Goal: Find specific page/section: Find specific page/section

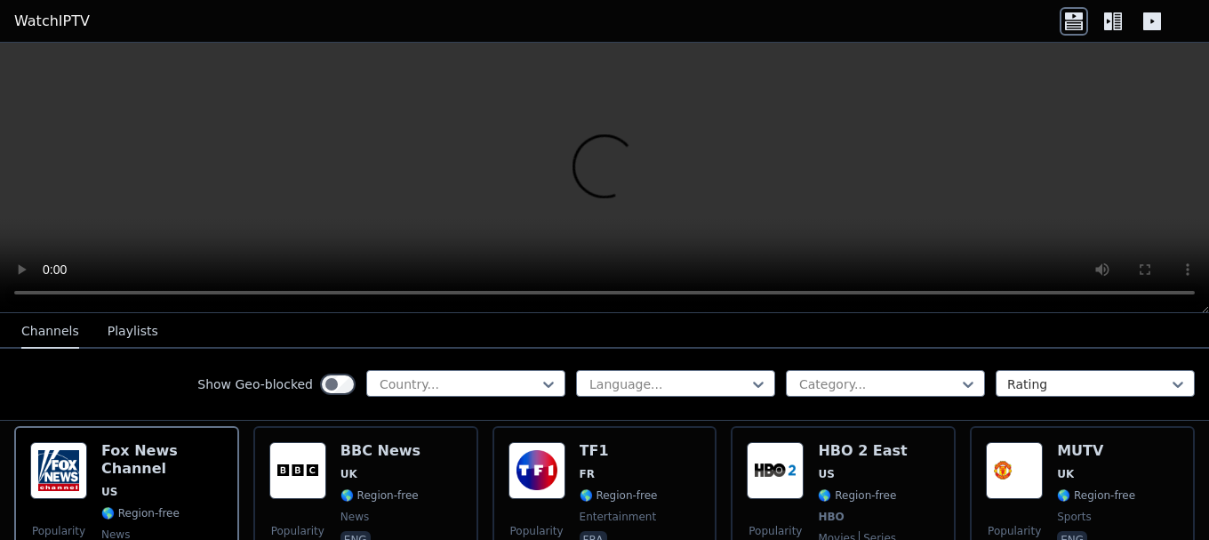
scroll to position [188, 0]
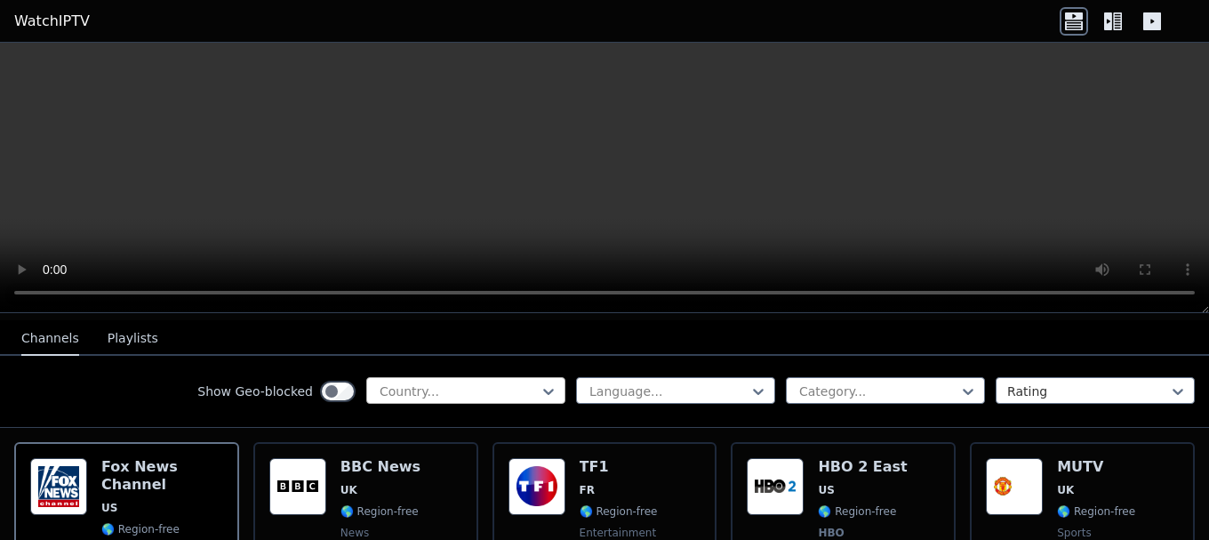
click at [421, 382] on div at bounding box center [459, 391] width 162 height 18
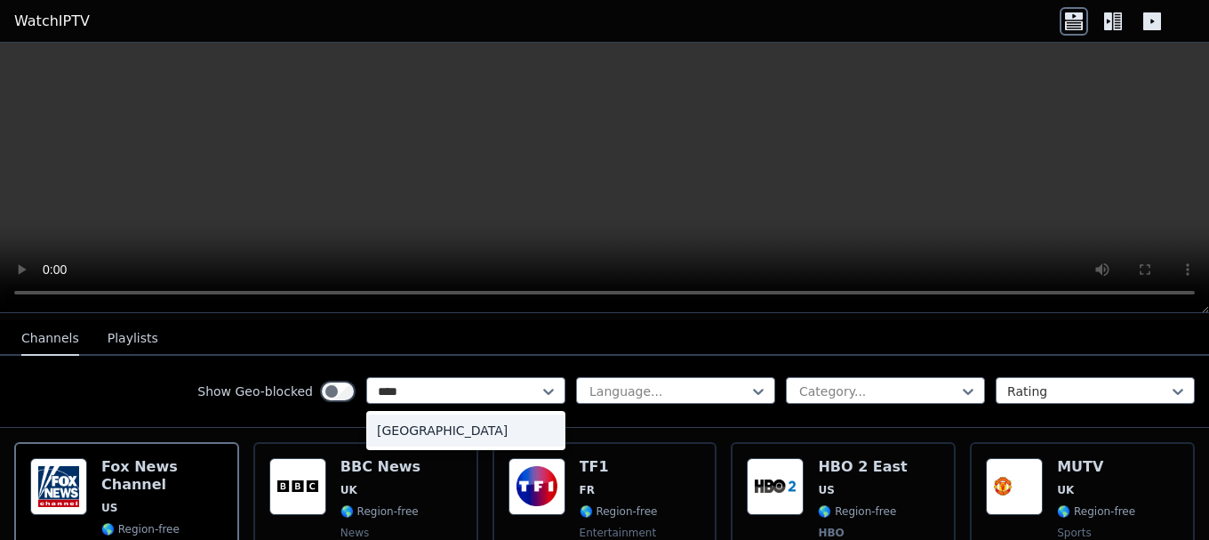
type input "*****"
click at [471, 423] on div "[GEOGRAPHIC_DATA]" at bounding box center [465, 430] width 199 height 32
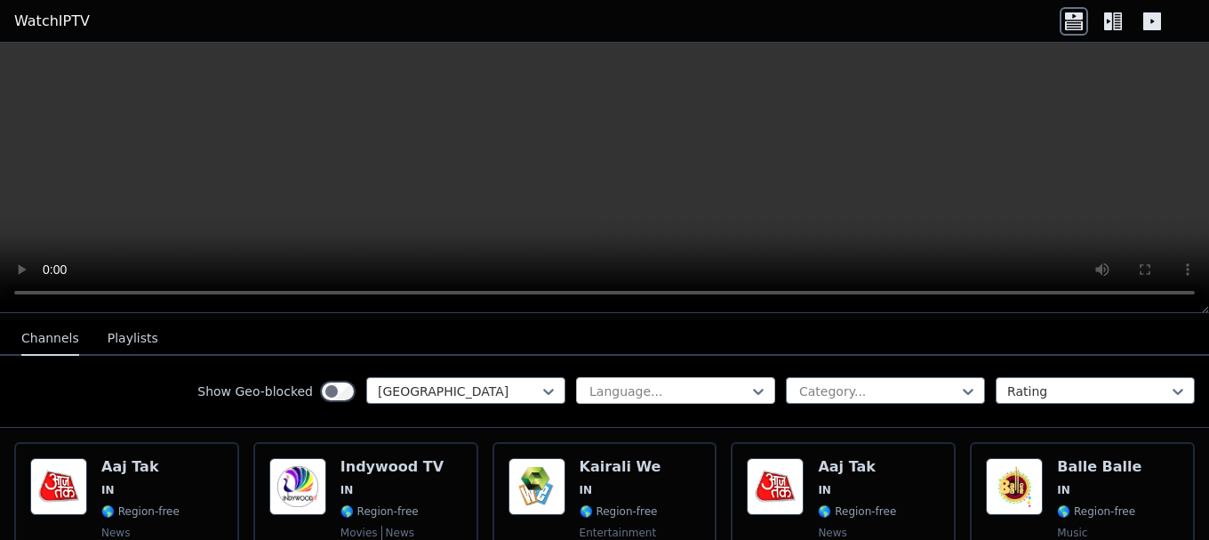
click at [640, 382] on div at bounding box center [669, 391] width 162 height 18
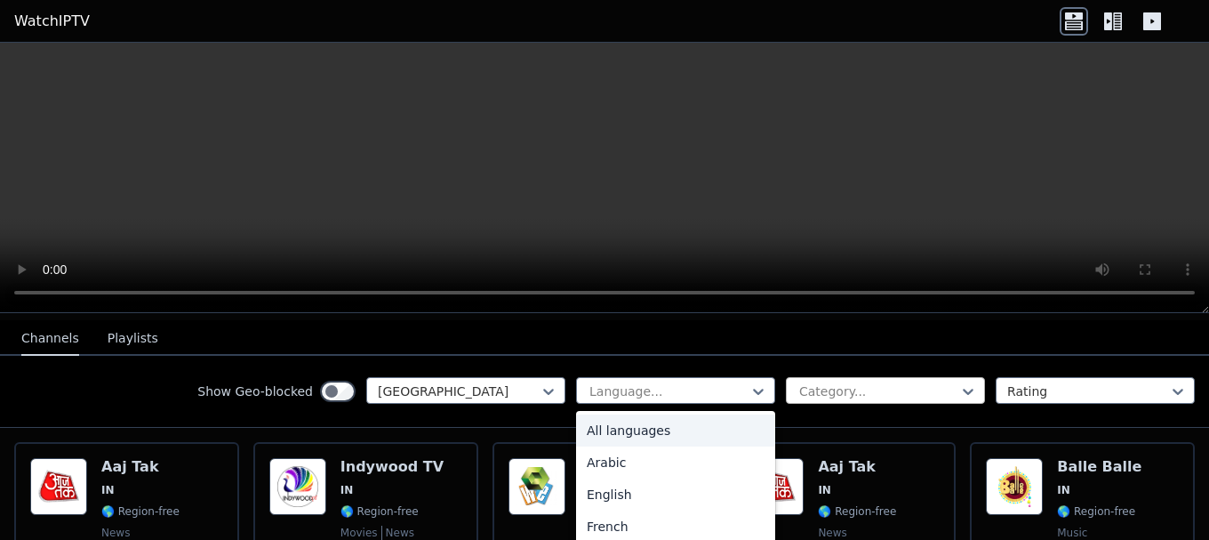
click at [807, 384] on div at bounding box center [879, 391] width 162 height 18
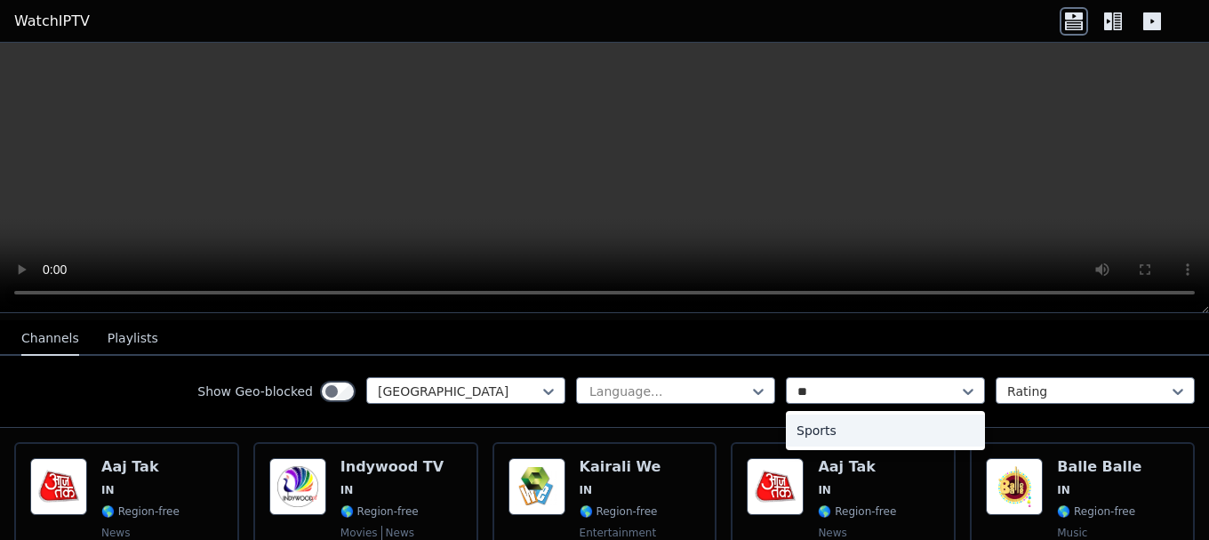
type input "***"
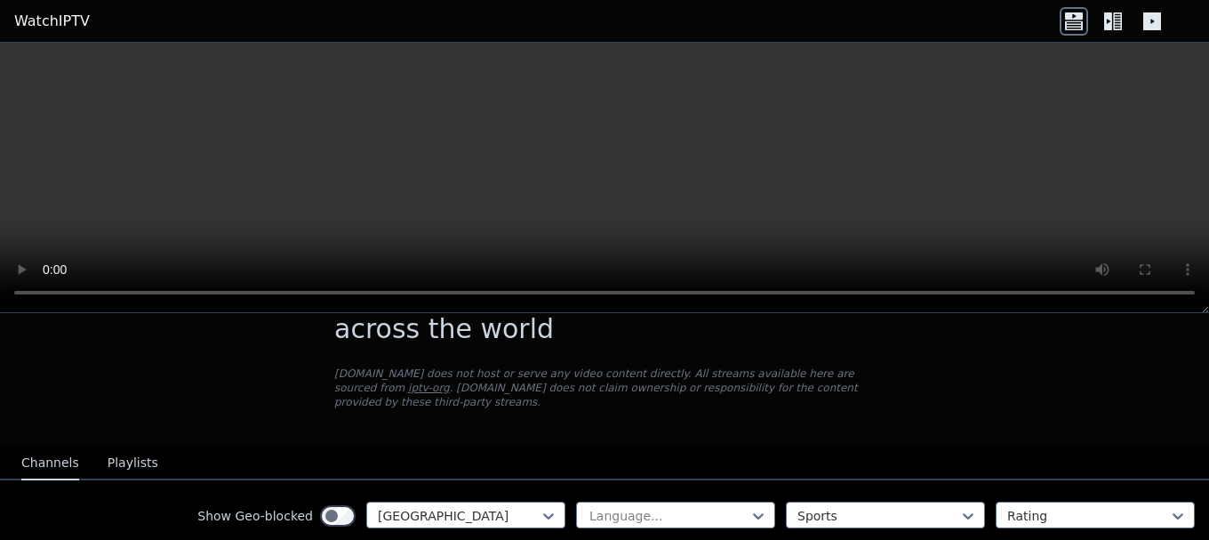
scroll to position [149, 0]
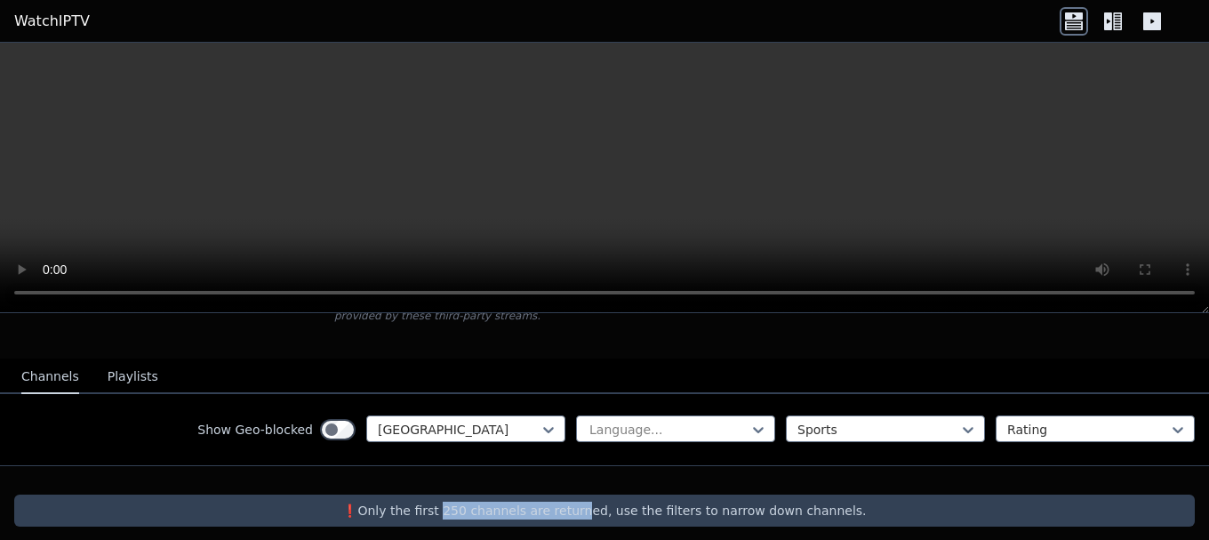
drag, startPoint x: 482, startPoint y: 495, endPoint x: 583, endPoint y: 509, distance: 102.3
click at [583, 509] on div "❗️Only the first 250 channels are returned, use the filters to narrow down chan…" at bounding box center [604, 510] width 1181 height 32
click at [753, 427] on icon at bounding box center [758, 430] width 11 height 6
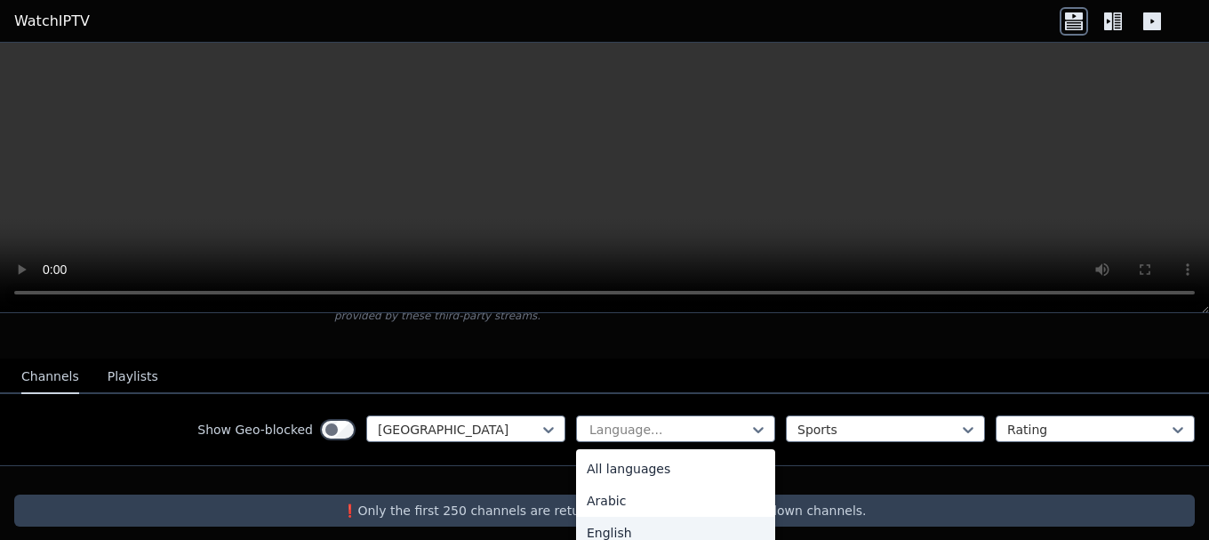
click at [681, 526] on div "English" at bounding box center [675, 533] width 199 height 32
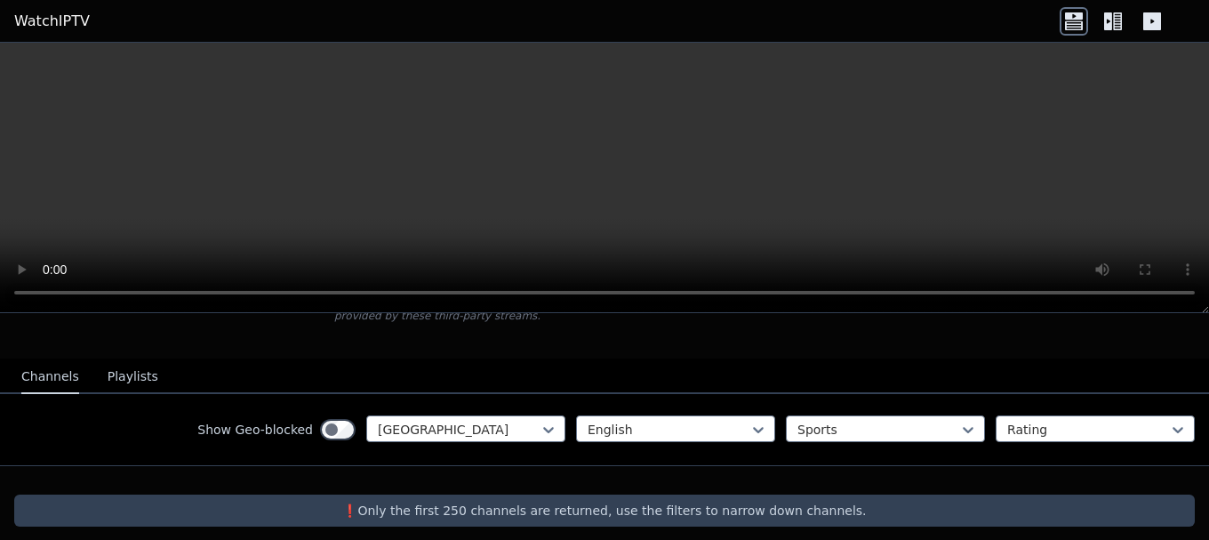
click at [133, 366] on button "Playlists" at bounding box center [133, 377] width 51 height 34
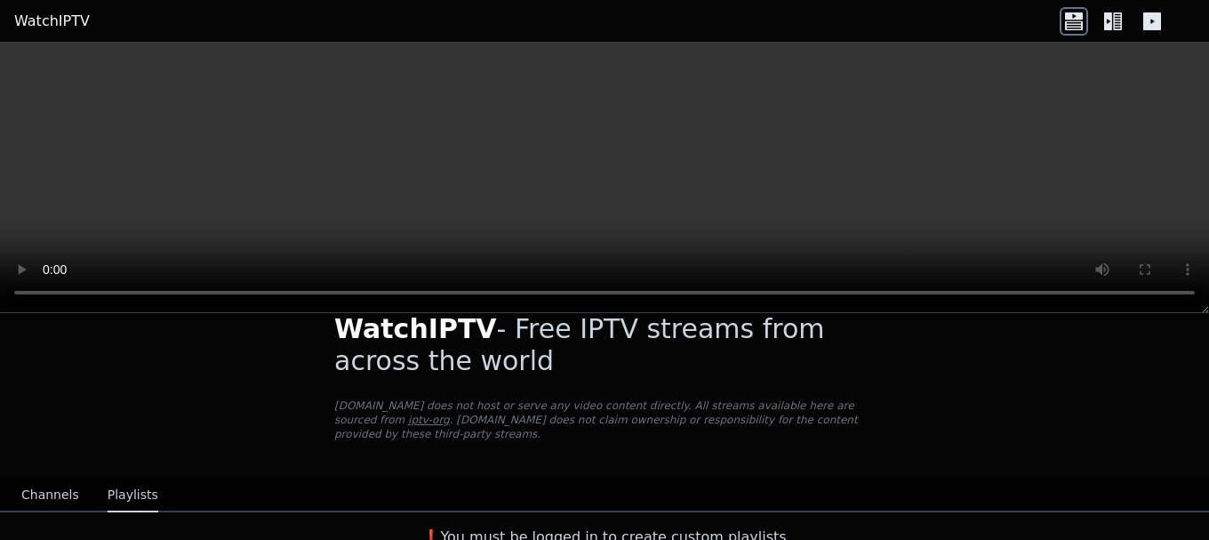
click at [34, 481] on button "Channels" at bounding box center [50, 495] width 58 height 34
